Goal: Information Seeking & Learning: Learn about a topic

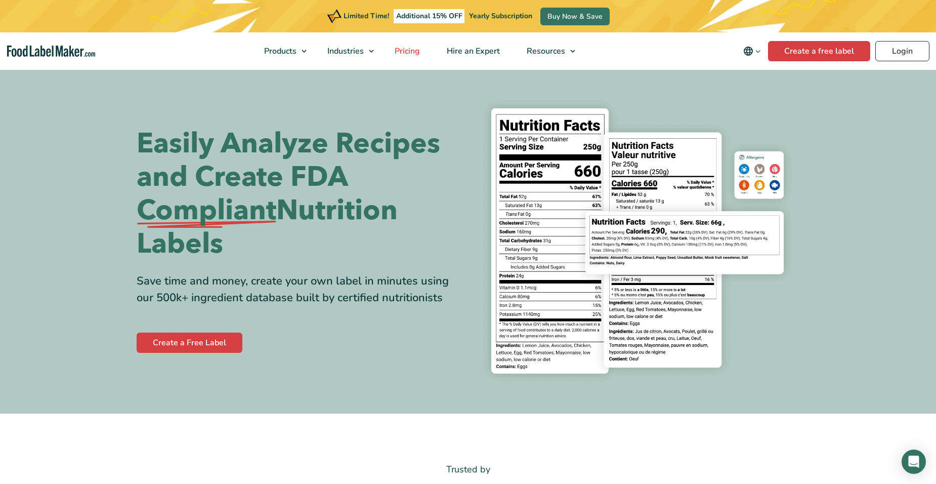
click at [398, 51] on span "Pricing" at bounding box center [406, 51] width 29 height 11
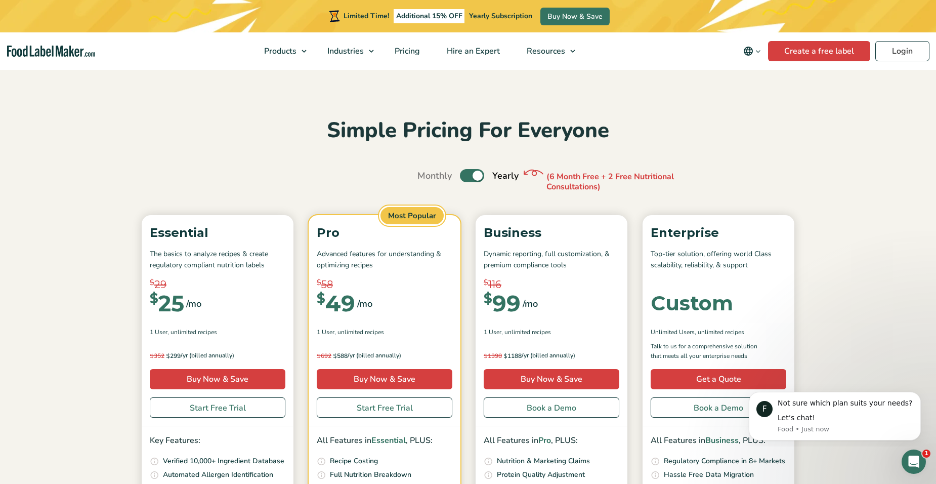
click at [468, 175] on label "Toggle" at bounding box center [472, 175] width 24 height 13
click at [426, 175] on input "Toggle" at bounding box center [422, 175] width 7 height 7
click at [468, 175] on label "Toggle" at bounding box center [472, 175] width 24 height 13
click at [426, 175] on input "Toggle" at bounding box center [422, 175] width 7 height 7
click at [468, 175] on label "Toggle" at bounding box center [472, 175] width 24 height 13
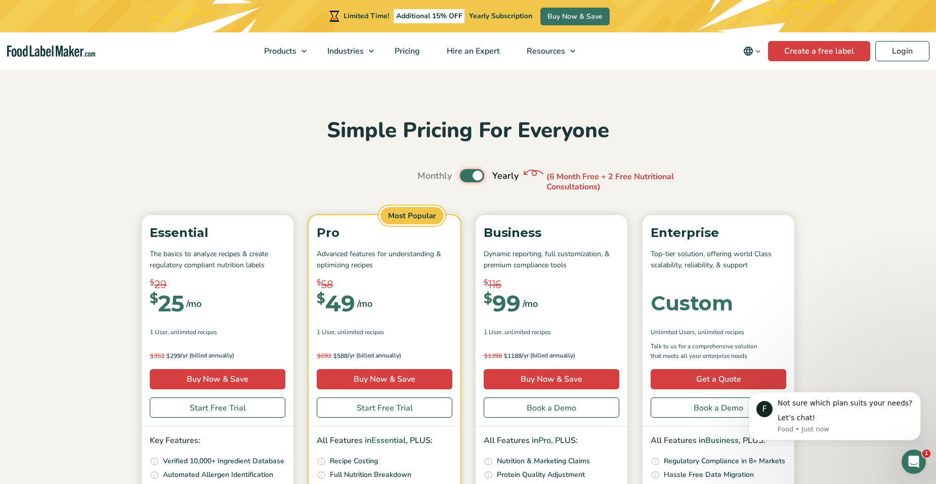
click at [426, 175] on input "Toggle" at bounding box center [422, 175] width 7 height 7
checkbox input "false"
